Goal: Task Accomplishment & Management: Manage account settings

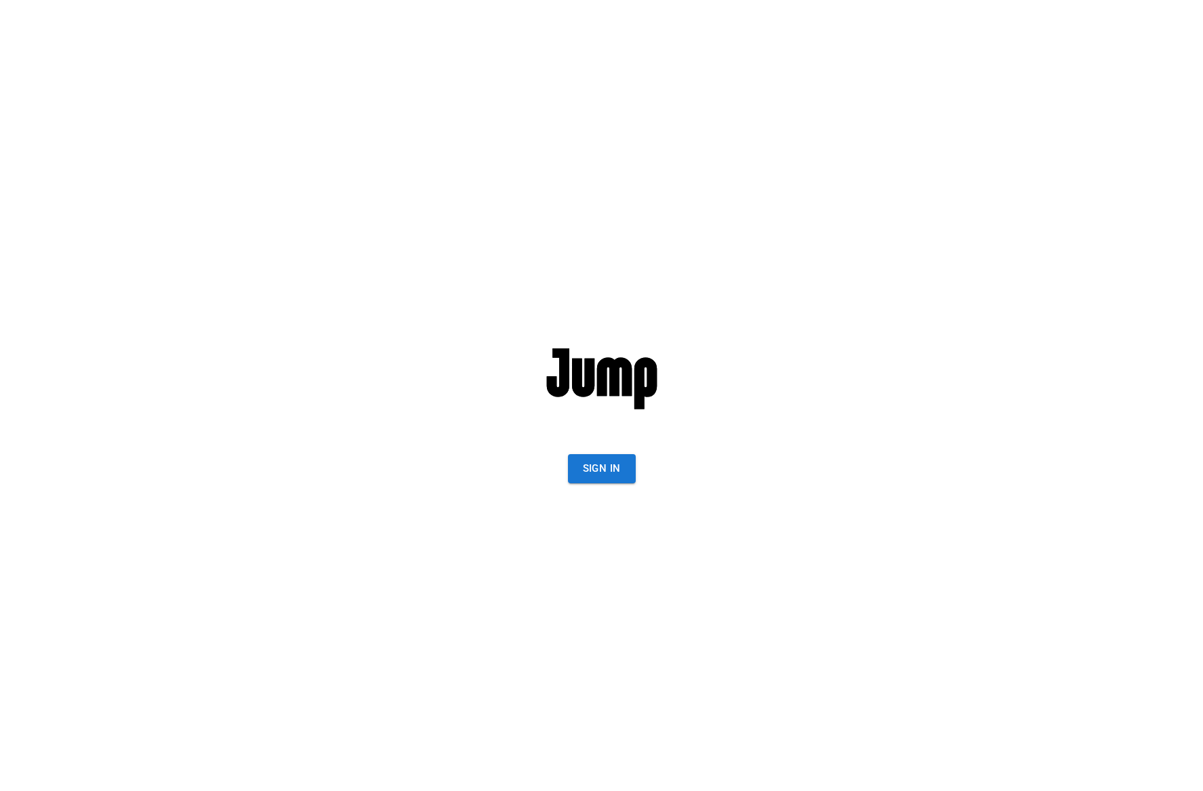
click at [579, 476] on button "Sign In" at bounding box center [602, 468] width 68 height 28
click at [594, 471] on button "Sign In" at bounding box center [602, 468] width 68 height 28
click at [613, 476] on button "Sign In" at bounding box center [602, 468] width 68 height 28
